Goal: Task Accomplishment & Management: Manage account settings

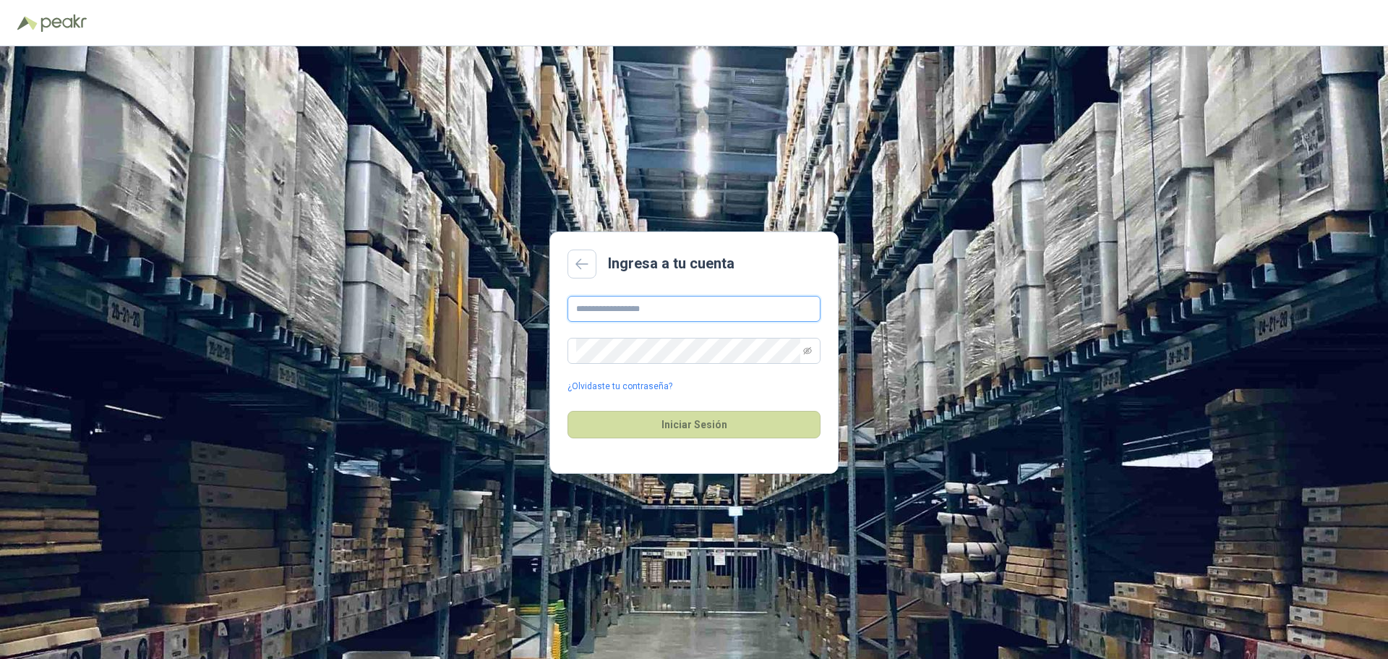
click at [673, 297] on input "text" at bounding box center [694, 309] width 253 height 26
type input "**********"
click at [695, 414] on button "Iniciar Sesión" at bounding box center [694, 424] width 253 height 27
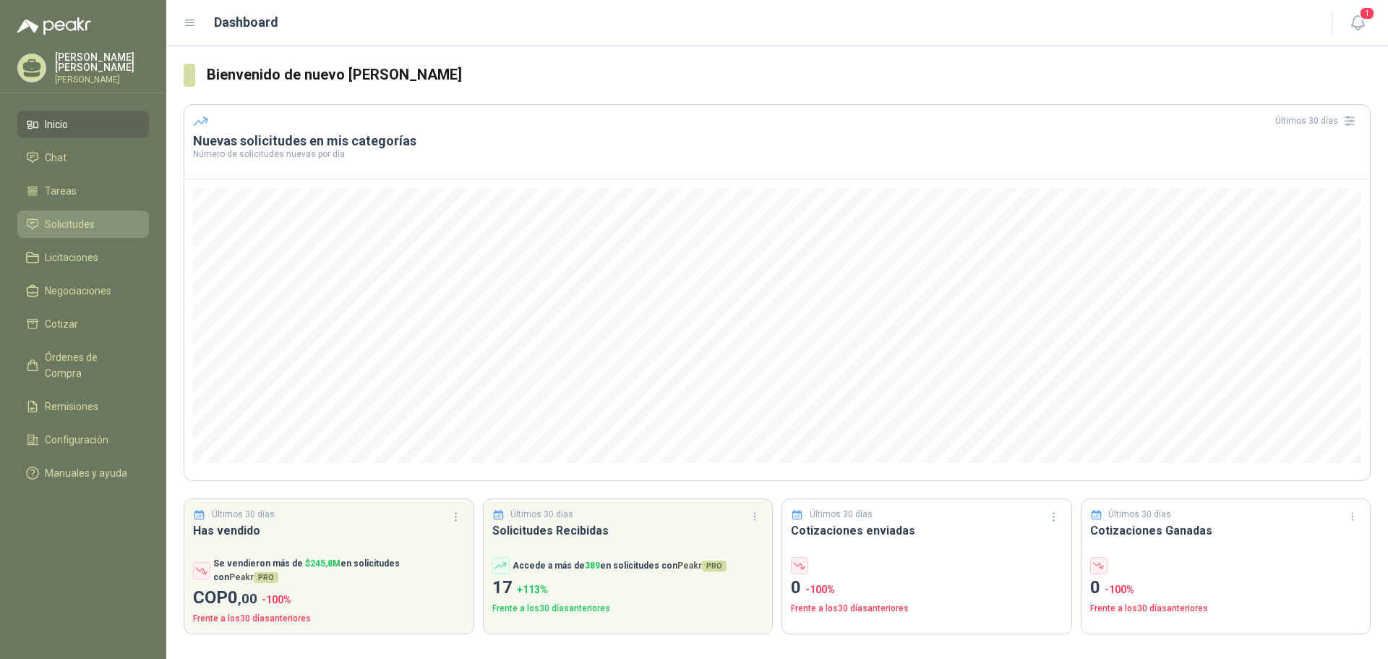
click at [93, 216] on span "Solicitudes" at bounding box center [70, 224] width 50 height 16
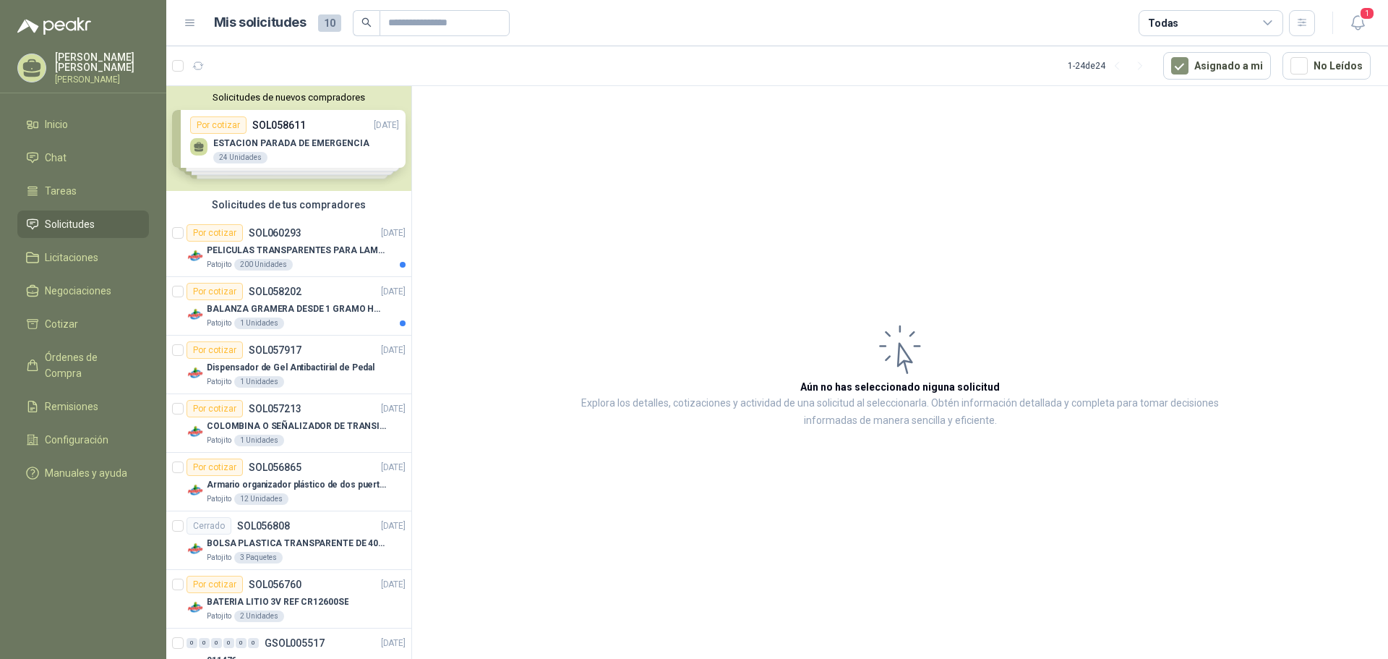
click at [114, 75] on p "[PERSON_NAME]" at bounding box center [102, 79] width 94 height 9
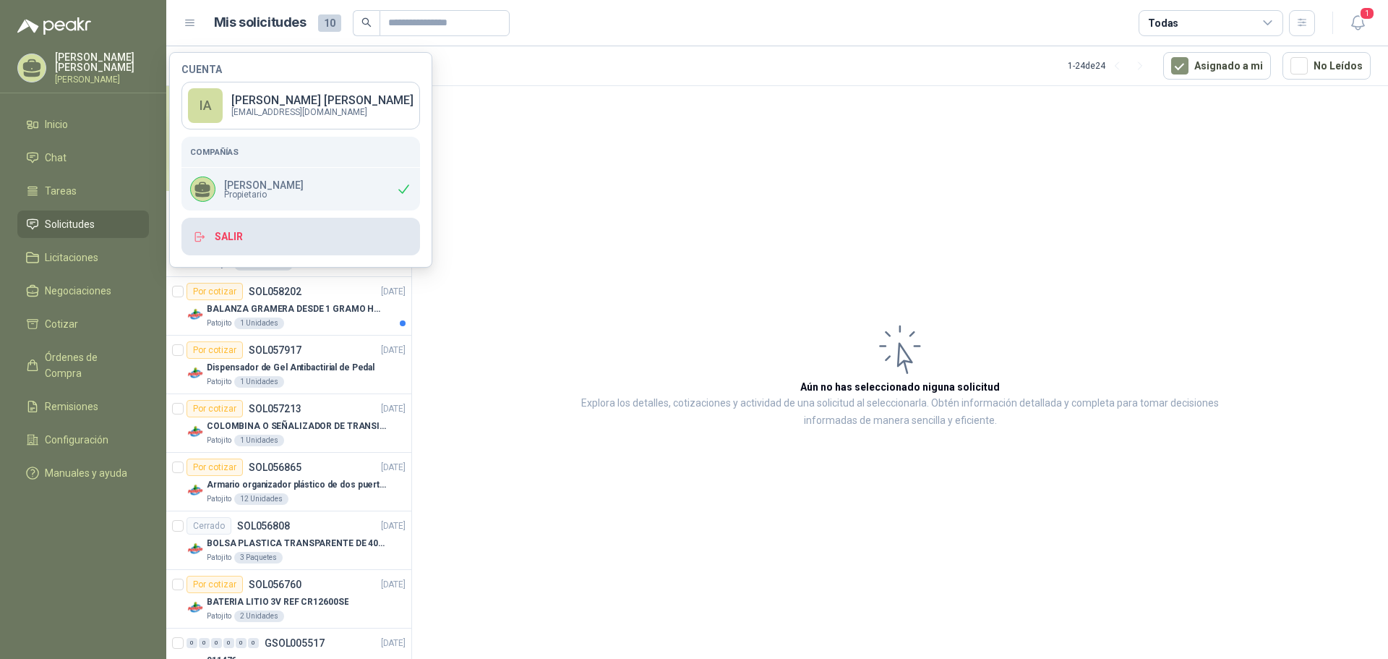
click at [233, 231] on button "Salir" at bounding box center [300, 237] width 239 height 38
